Goal: Navigation & Orientation: Understand site structure

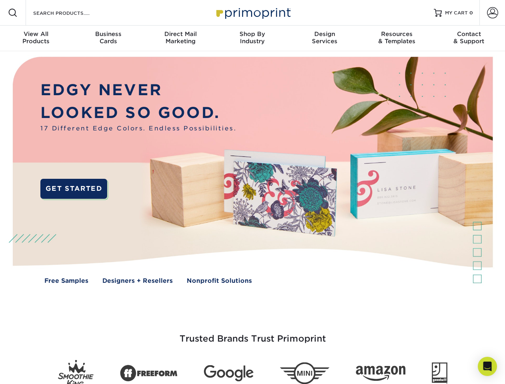
click at [252, 192] on img at bounding box center [252, 176] width 500 height 250
click at [13, 13] on span at bounding box center [13, 13] width 10 height 10
click at [492, 13] on span at bounding box center [492, 12] width 11 height 11
click at [36, 38] on div "View All Products" at bounding box center [36, 37] width 72 height 14
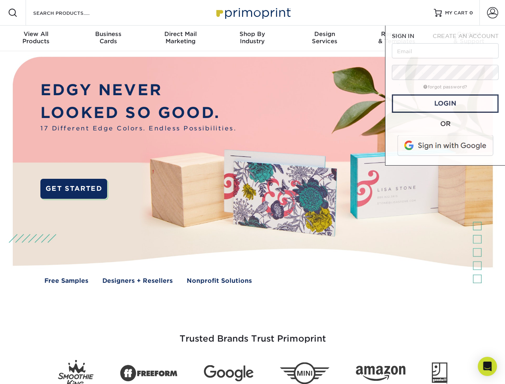
click at [108, 38] on div "Business Cards" at bounding box center [108, 37] width 72 height 14
click at [180, 38] on div "Direct Mail Marketing" at bounding box center [180, 37] width 72 height 14
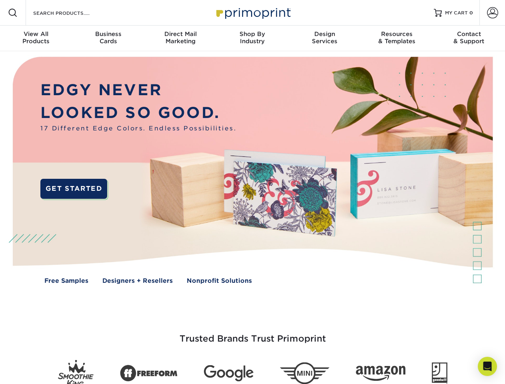
click at [252, 38] on div "Shop By Industry" at bounding box center [252, 37] width 72 height 14
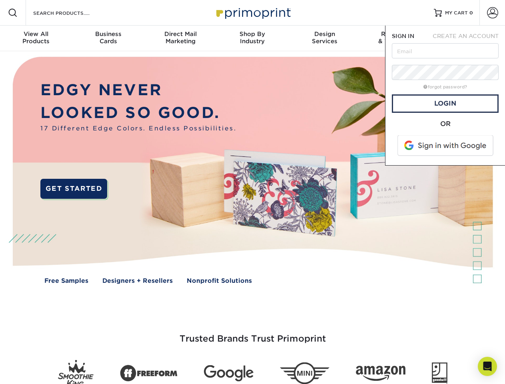
click at [325, 38] on div "Design Services" at bounding box center [325, 37] width 72 height 14
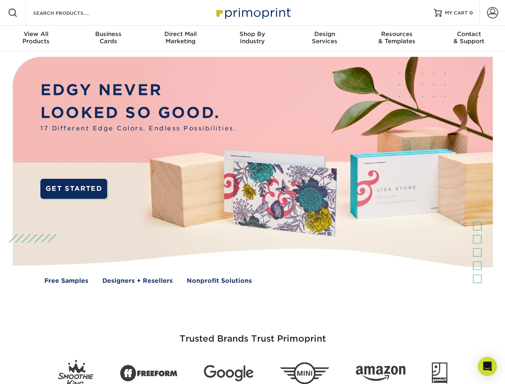
click at [397, 38] on span "SIGN IN" at bounding box center [403, 36] width 22 height 6
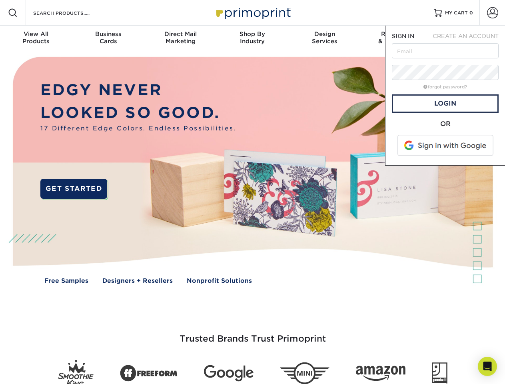
click at [469, 38] on div "Contact & Support" at bounding box center [469, 37] width 72 height 14
